Goal: Transaction & Acquisition: Obtain resource

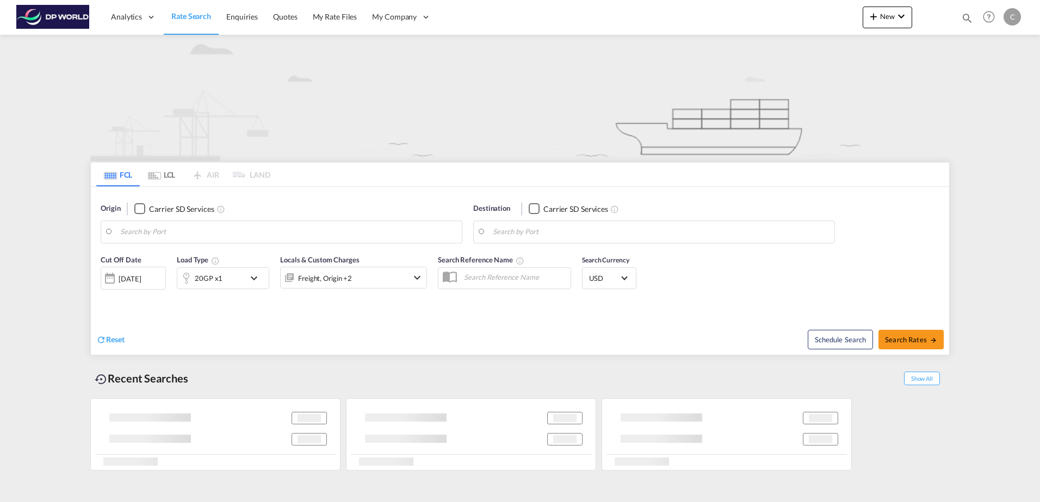
type input "Gdansk, PLGDN"
type input "60131"
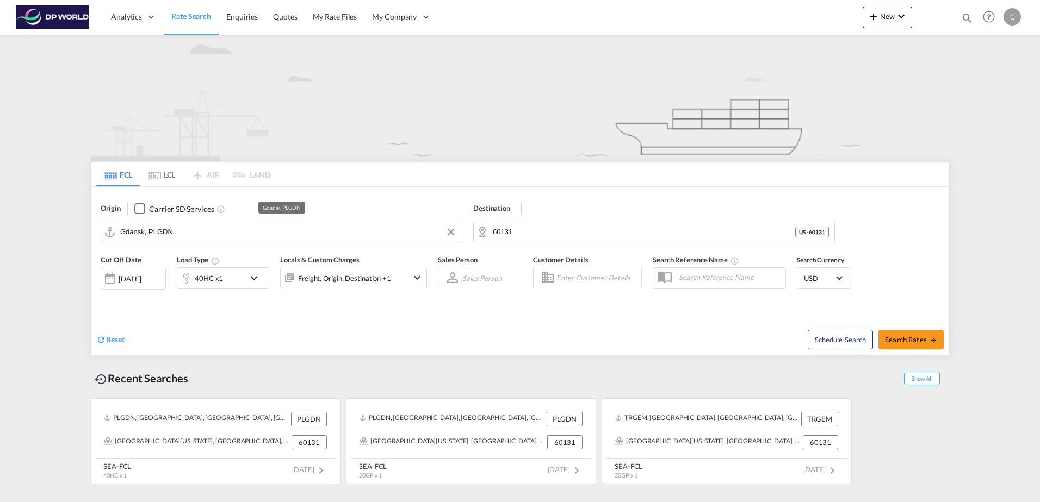
click at [212, 231] on input "Gdansk, PLGDN" at bounding box center [288, 232] width 336 height 16
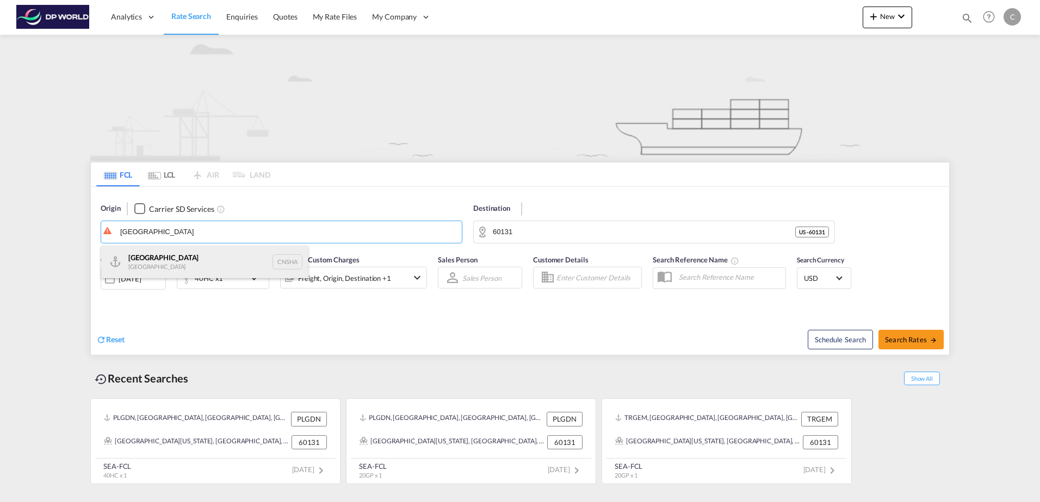
click at [186, 253] on div "Shanghai [GEOGRAPHIC_DATA] CNSHA" at bounding box center [204, 262] width 207 height 33
type input "[GEOGRAPHIC_DATA], [GEOGRAPHIC_DATA]"
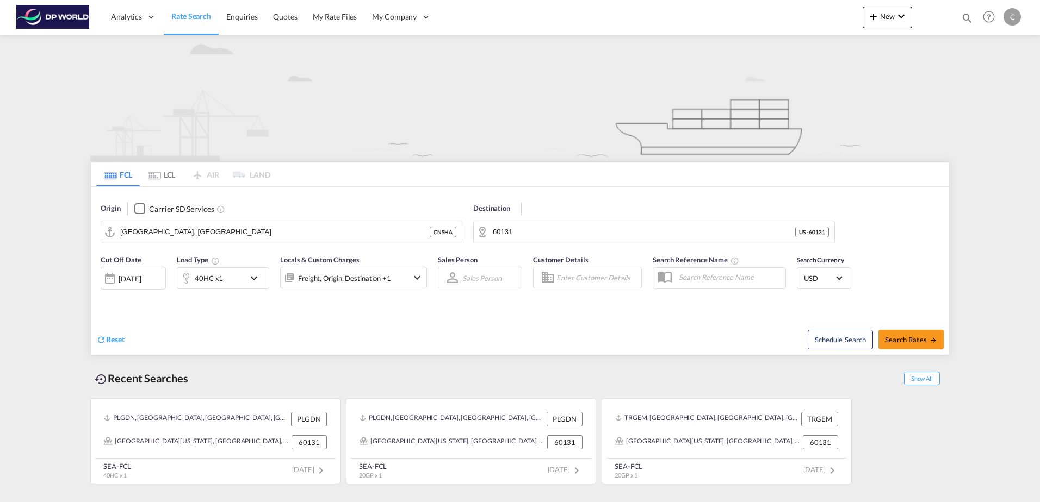
click at [179, 12] on span "Rate Search" at bounding box center [191, 15] width 40 height 9
click at [137, 50] on span "Dashboard" at bounding box center [130, 51] width 37 height 9
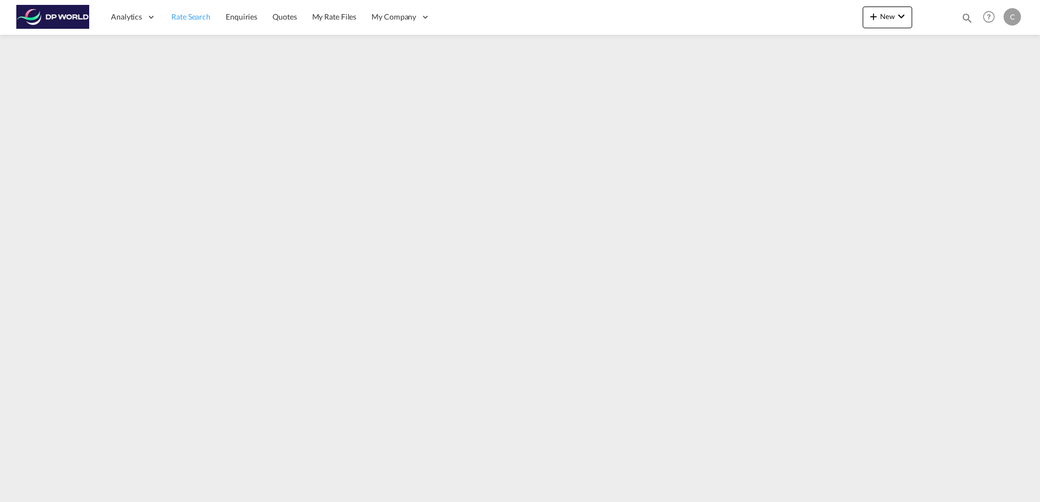
click at [185, 18] on span "Rate Search" at bounding box center [190, 16] width 39 height 9
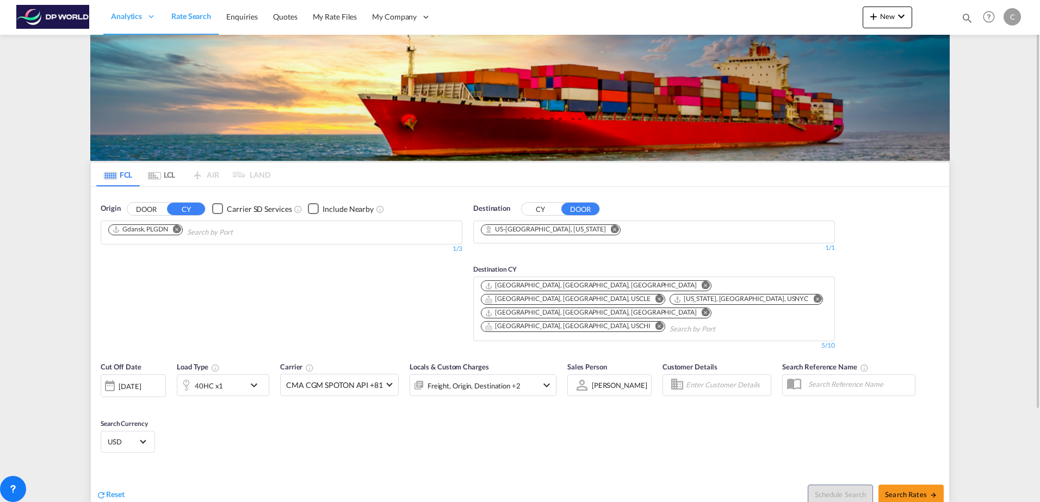
click at [178, 227] on md-icon "Remove" at bounding box center [177, 229] width 8 height 8
click at [611, 232] on md-icon "Remove" at bounding box center [615, 229] width 8 height 8
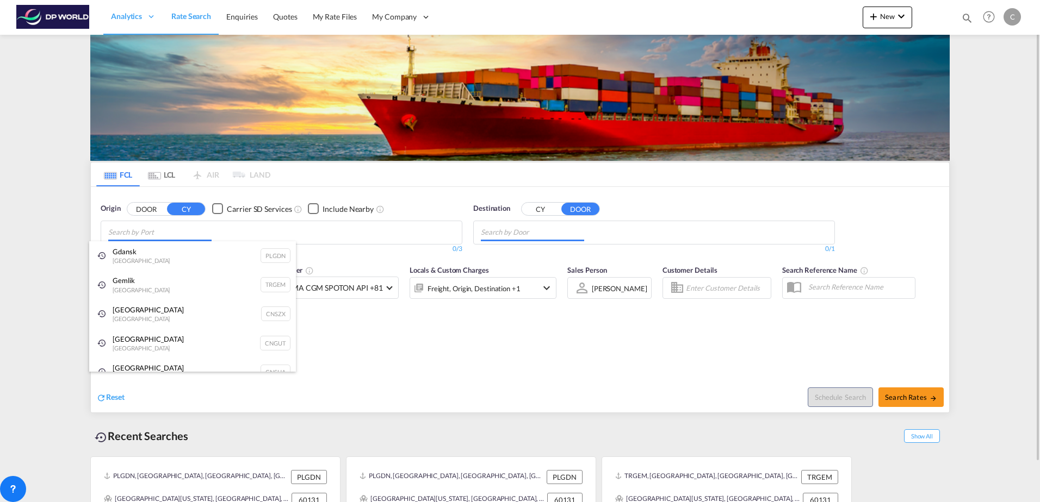
click at [296, 235] on body "Analytics Dashboard Rate Search Enquiries Quotes My Rate Files My Company" at bounding box center [520, 251] width 1040 height 502
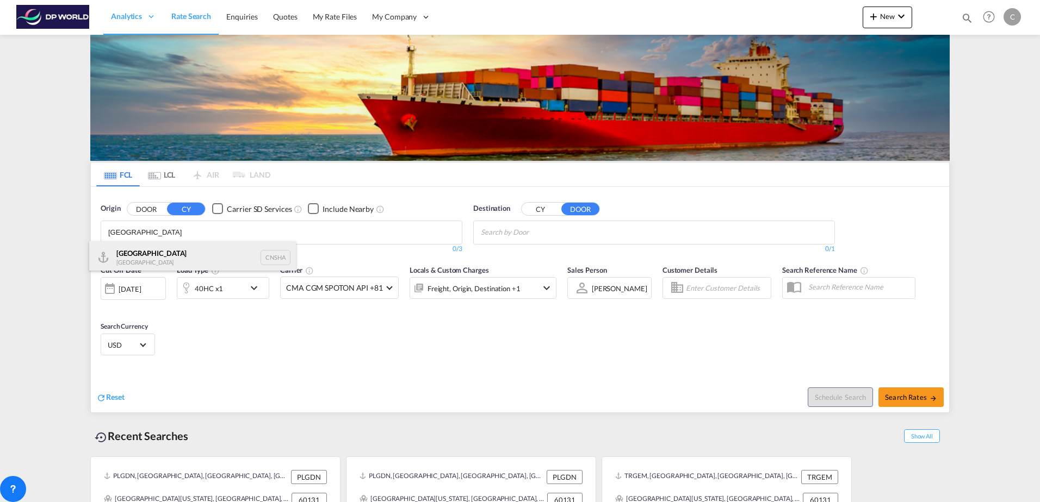
type input "[GEOGRAPHIC_DATA]"
click at [247, 258] on div "Shanghai [GEOGRAPHIC_DATA] CNSHA" at bounding box center [192, 257] width 207 height 33
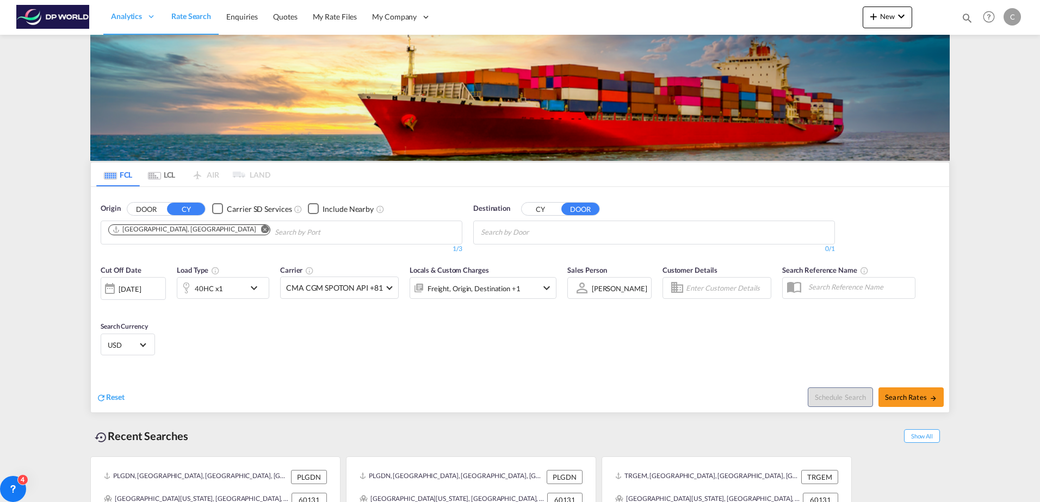
drag, startPoint x: 510, startPoint y: 232, endPoint x: 646, endPoint y: 233, distance: 135.9
click at [556, 234] on body "Analytics Dashboard Rate Search Enquiries Quotes My Rate Files My Company" at bounding box center [520, 251] width 1040 height 502
click at [548, 233] on body "Analytics Dashboard Rate Search Enquiries Quotes My Rate Files My Company" at bounding box center [520, 251] width 1040 height 502
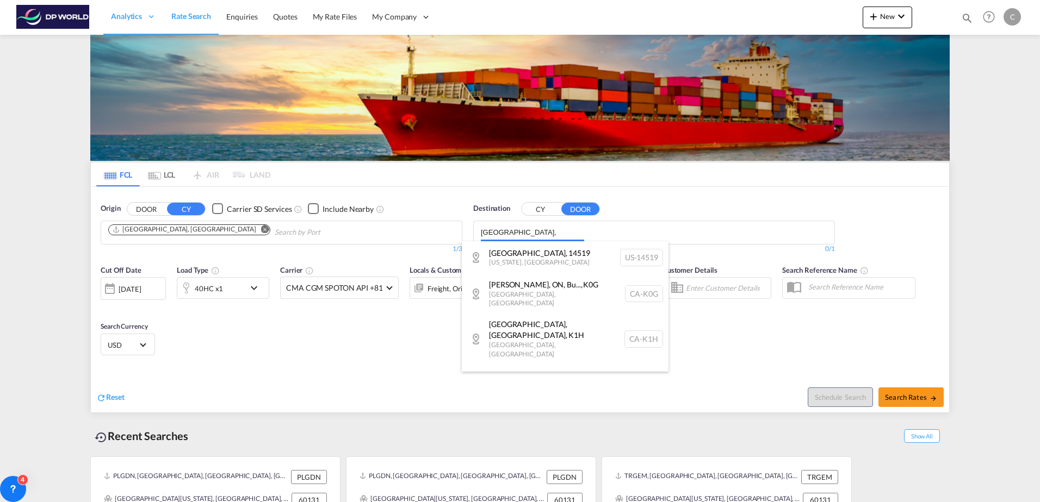
paste input "M9V 3Y6"
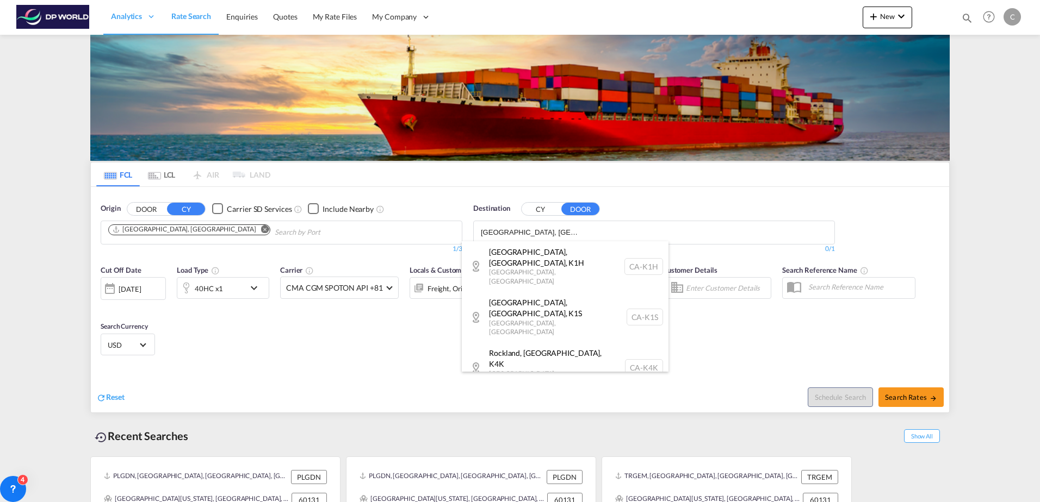
paste input "M9V 3Y6"
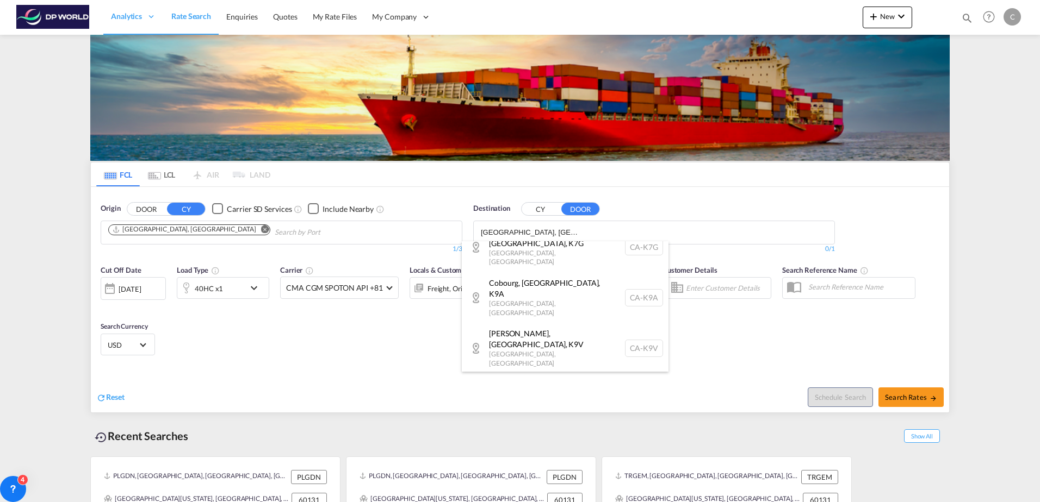
scroll to position [217, 0]
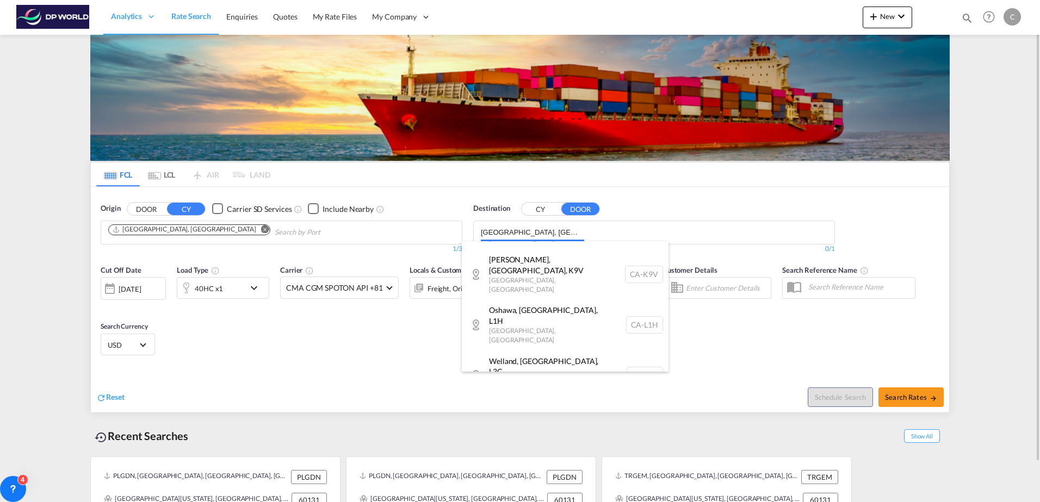
drag, startPoint x: 518, startPoint y: 228, endPoint x: 548, endPoint y: 232, distance: 29.6
click at [523, 228] on body "Analytics Dashboard Rate Search Enquiries Quotes My Rate Files My Company" at bounding box center [520, 251] width 1040 height 502
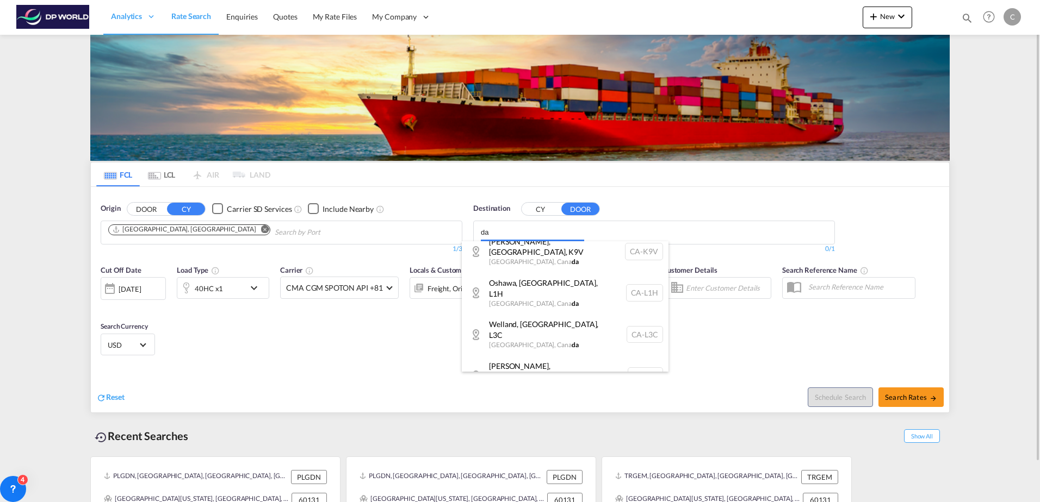
type input "d"
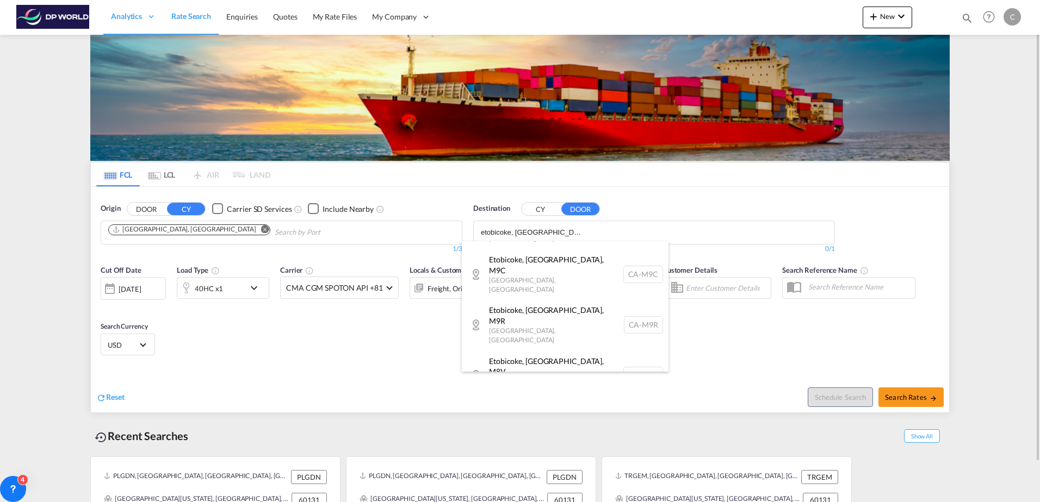
paste input "M9V 3Y6"
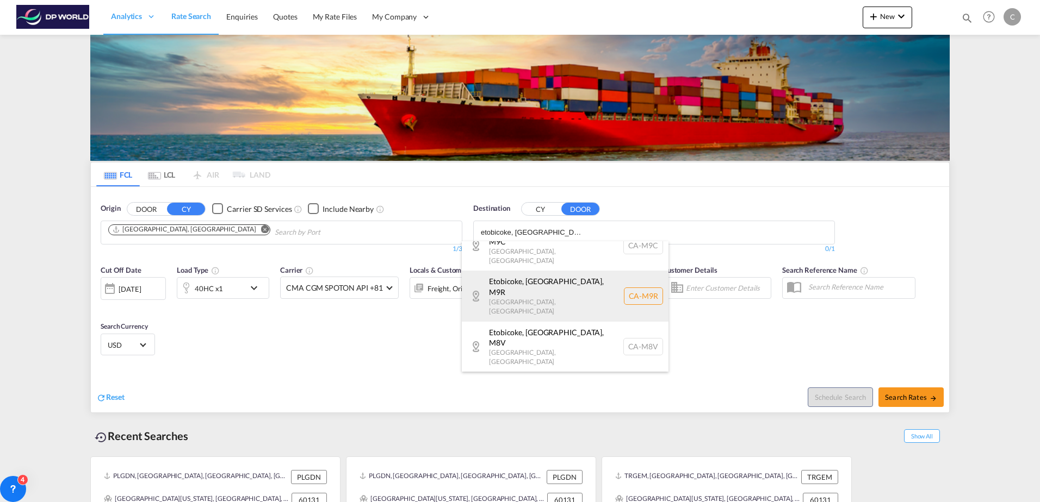
scroll to position [254, 0]
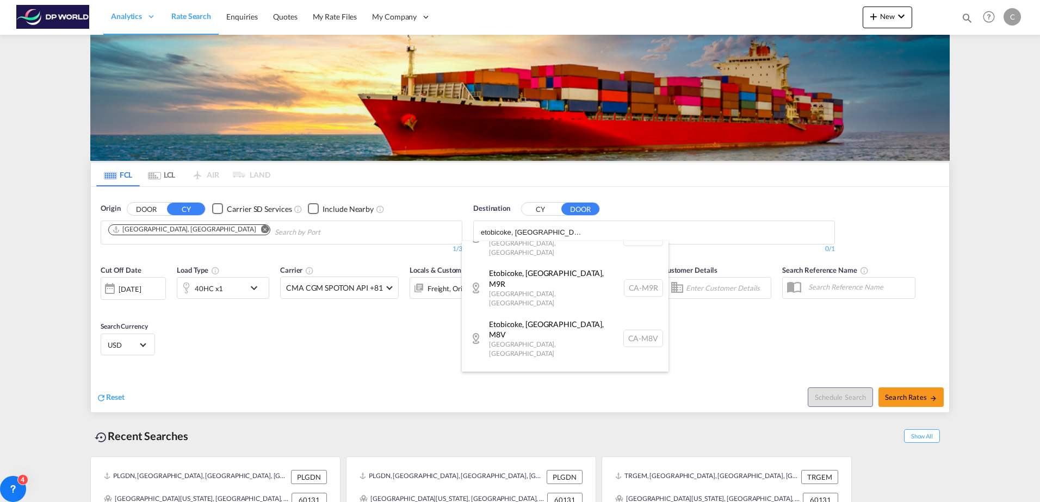
click at [577, 415] on div "Etobicoke, [GEOGRAPHIC_DATA] , M9V [GEOGRAPHIC_DATA] , [GEOGRAPHIC_DATA] [GEOGR…" at bounding box center [565, 440] width 207 height 51
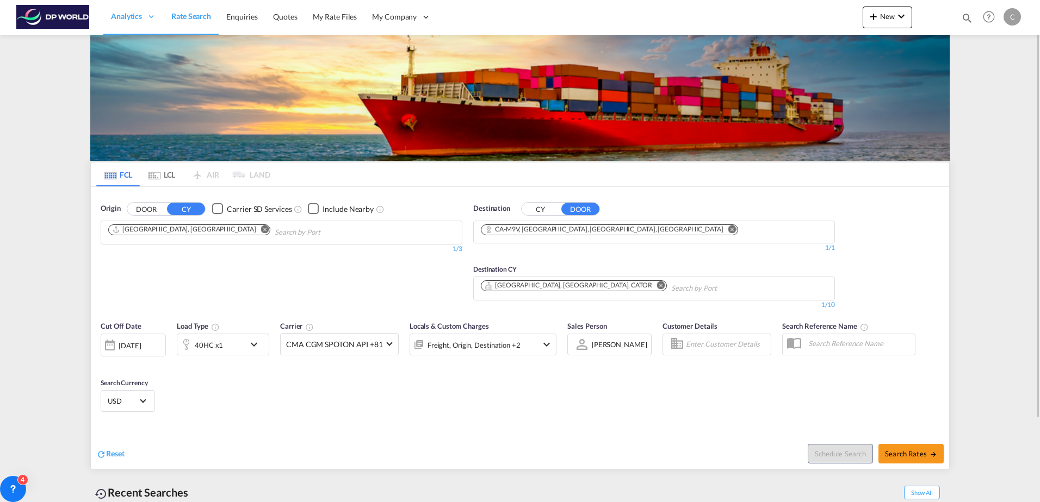
click at [541, 206] on button "CY" at bounding box center [540, 209] width 38 height 13
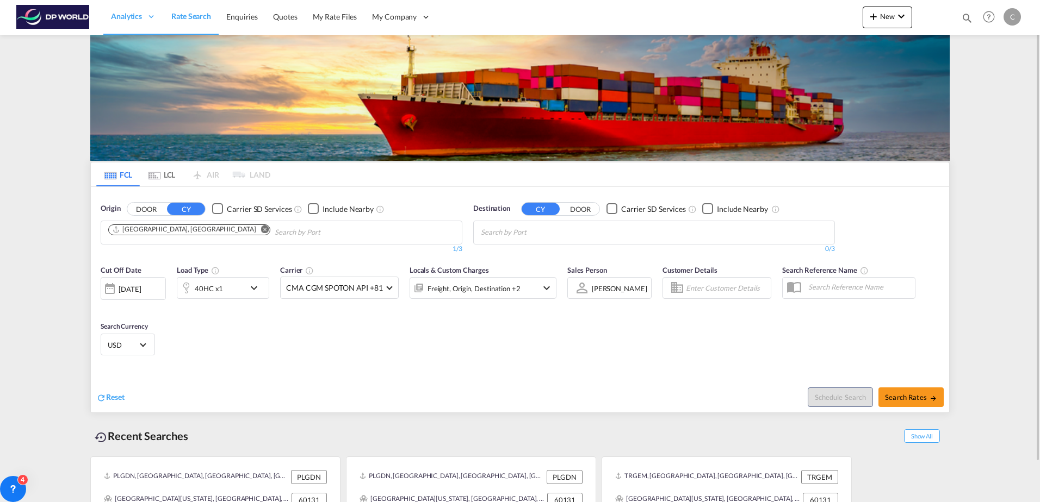
click at [540, 234] on body "Analytics Dashboard Rate Search Enquiries Quotes My Rate Files My Company" at bounding box center [520, 251] width 1040 height 502
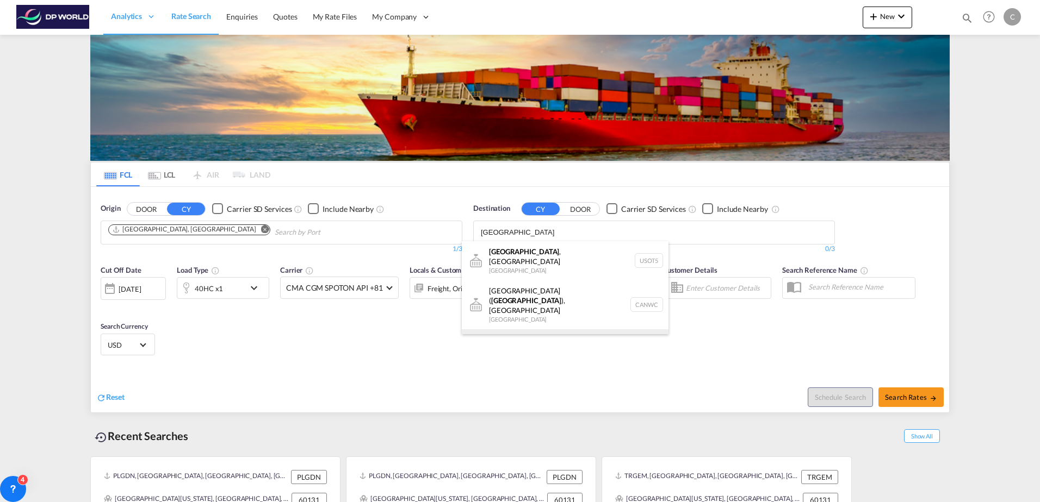
type input "[GEOGRAPHIC_DATA]"
click at [545, 329] on div "[GEOGRAPHIC_DATA] , [GEOGRAPHIC_DATA] [GEOGRAPHIC_DATA] USONT" at bounding box center [565, 348] width 207 height 39
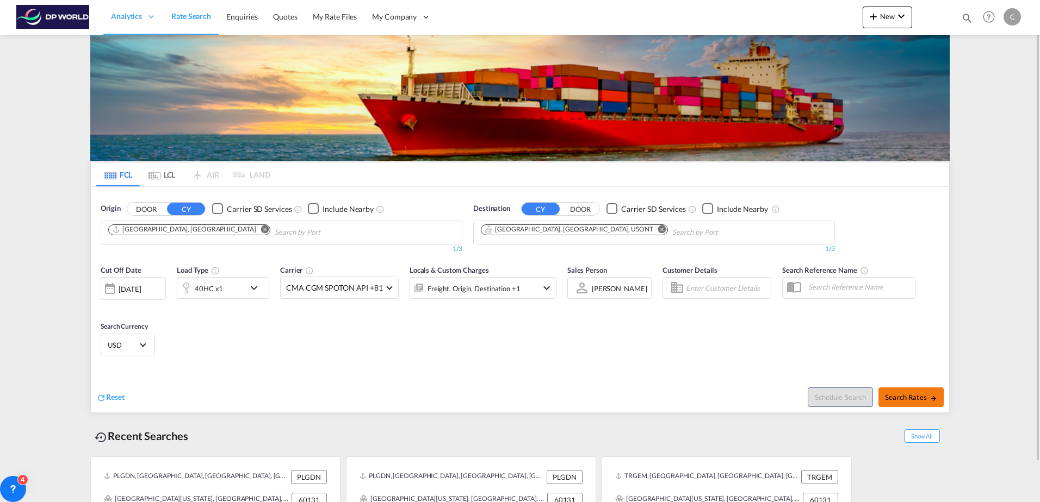
click at [897, 390] on button "Search Rates" at bounding box center [910, 398] width 65 height 20
type input "CNSHA to USONT / [DATE]"
